Goal: Information Seeking & Learning: Learn about a topic

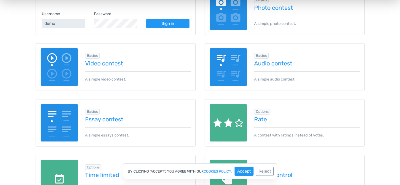
scroll to position [60, 0]
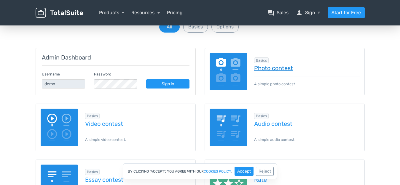
click at [272, 69] on link "Photo contest" at bounding box center [306, 68] width 105 height 7
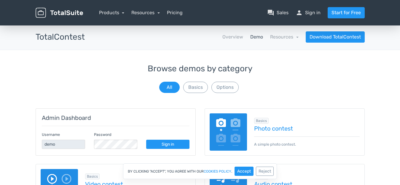
click at [71, 12] on img at bounding box center [59, 13] width 47 height 10
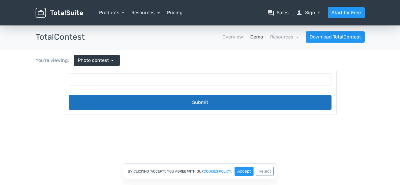
scroll to position [30, 0]
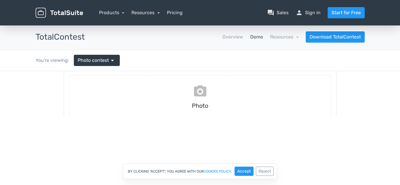
click at [186, 87] on input "file" at bounding box center [199, 97] width 267 height 44
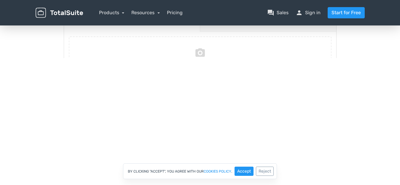
scroll to position [0, 0]
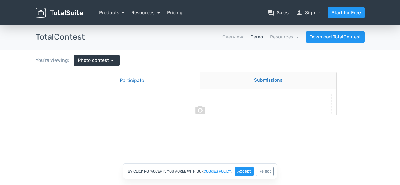
click at [244, 86] on link "Submissions" at bounding box center [268, 80] width 136 height 17
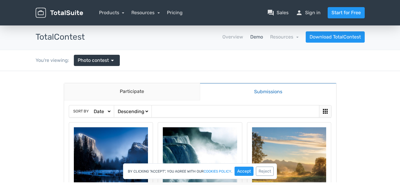
scroll to position [55, 0]
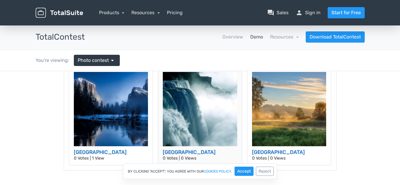
click at [210, 89] on img at bounding box center [200, 109] width 74 height 74
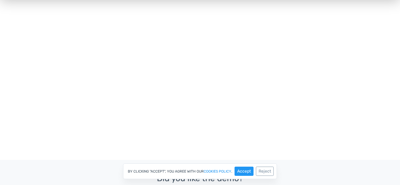
scroll to position [272, 0]
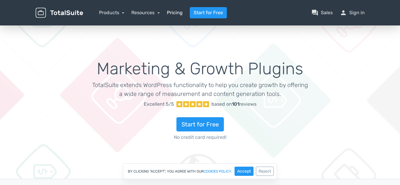
click at [175, 11] on link "Pricing" at bounding box center [175, 12] width 16 height 7
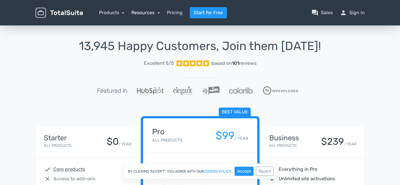
click at [140, 11] on link "Resources" at bounding box center [145, 13] width 28 height 6
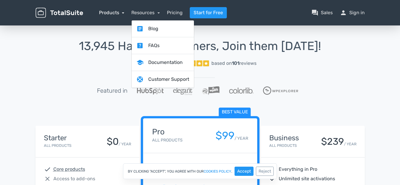
click at [117, 11] on link "Products" at bounding box center [111, 13] width 25 height 6
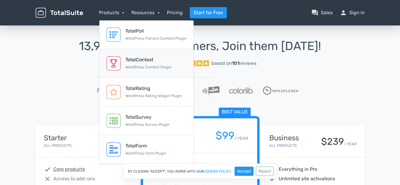
click at [145, 62] on div "TotalContest" at bounding box center [148, 59] width 46 height 7
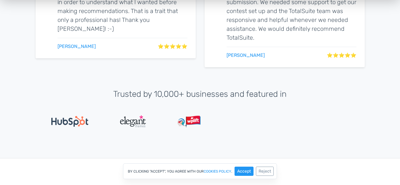
scroll to position [1179, 0]
